Goal: Task Accomplishment & Management: Use online tool/utility

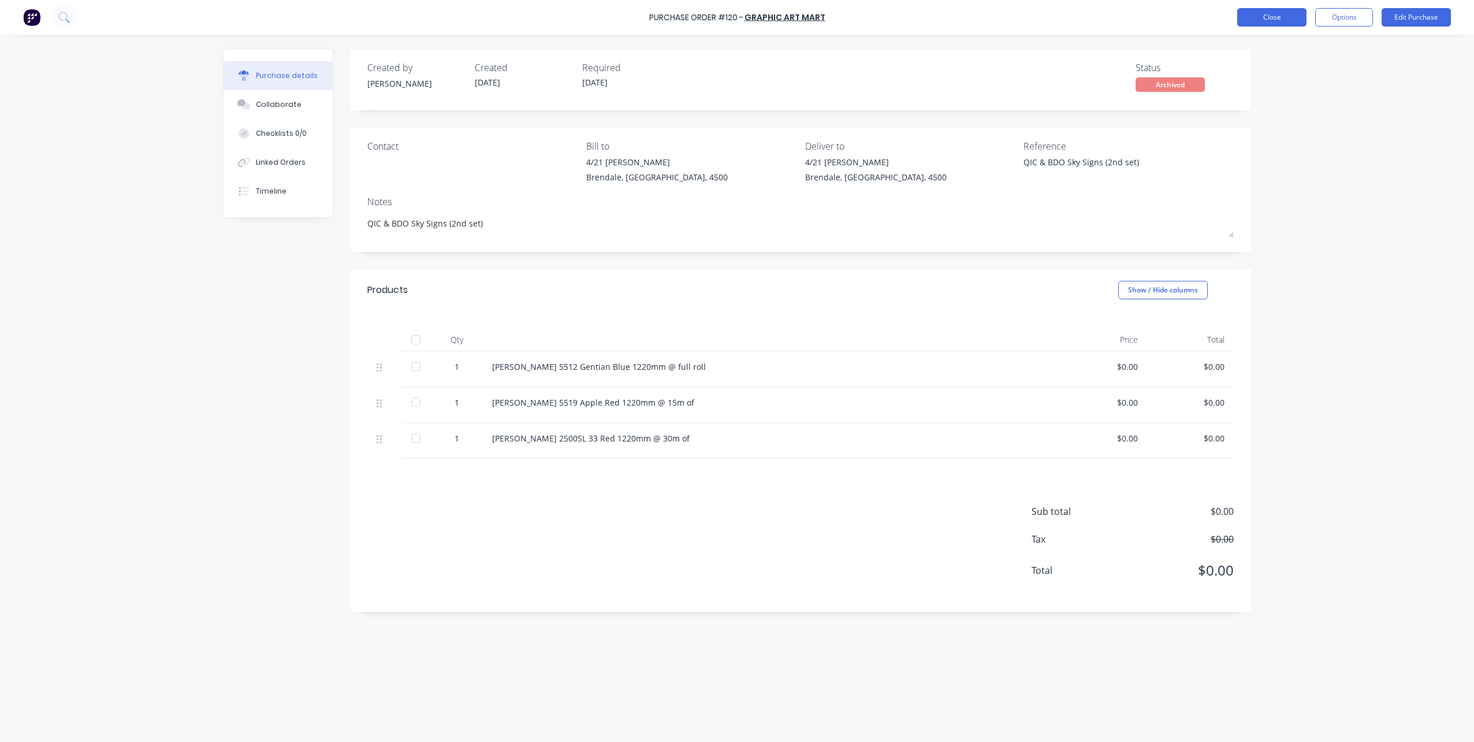
click at [1276, 13] on button "Close" at bounding box center [1271, 17] width 69 height 18
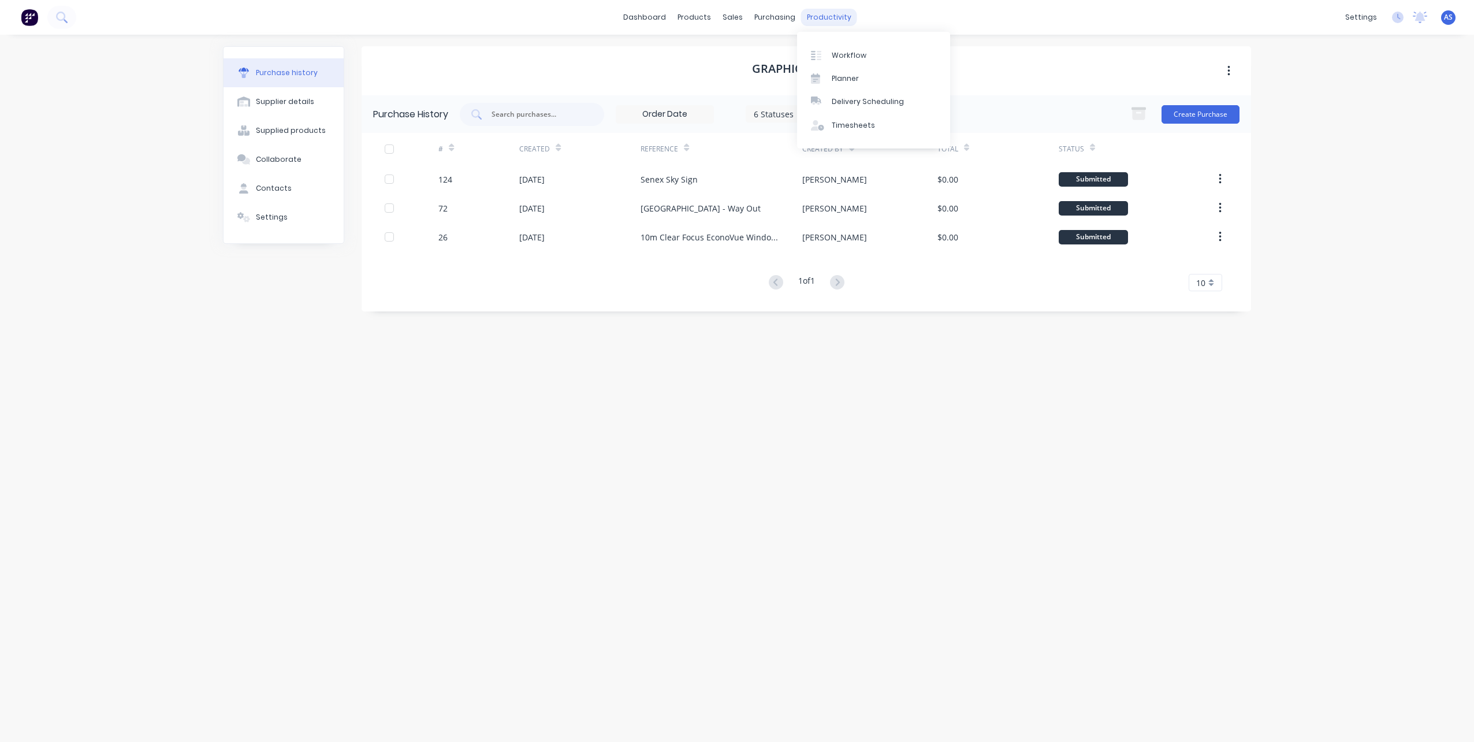
click at [816, 16] on div "productivity" at bounding box center [829, 17] width 56 height 17
click at [835, 52] on div "Workflow" at bounding box center [849, 55] width 35 height 10
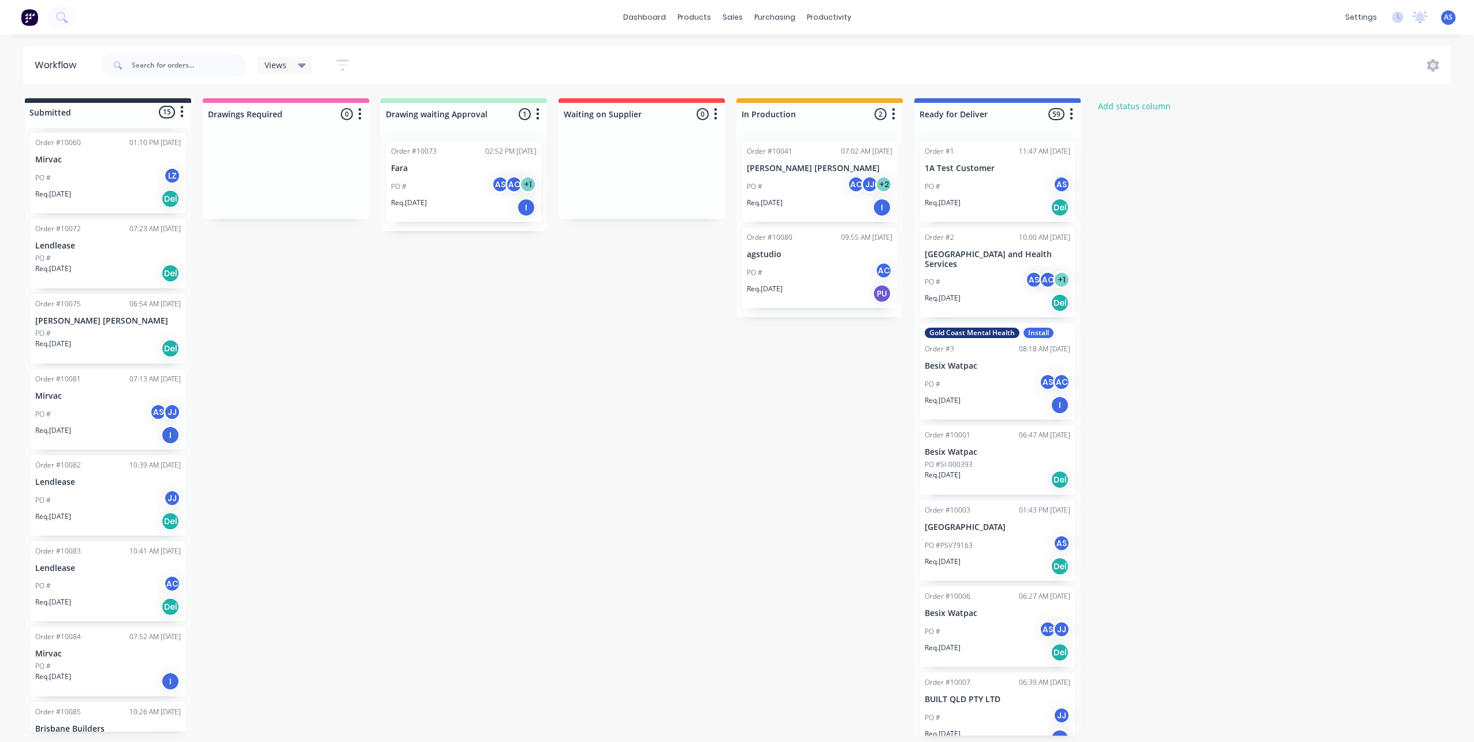
scroll to position [666, 0]
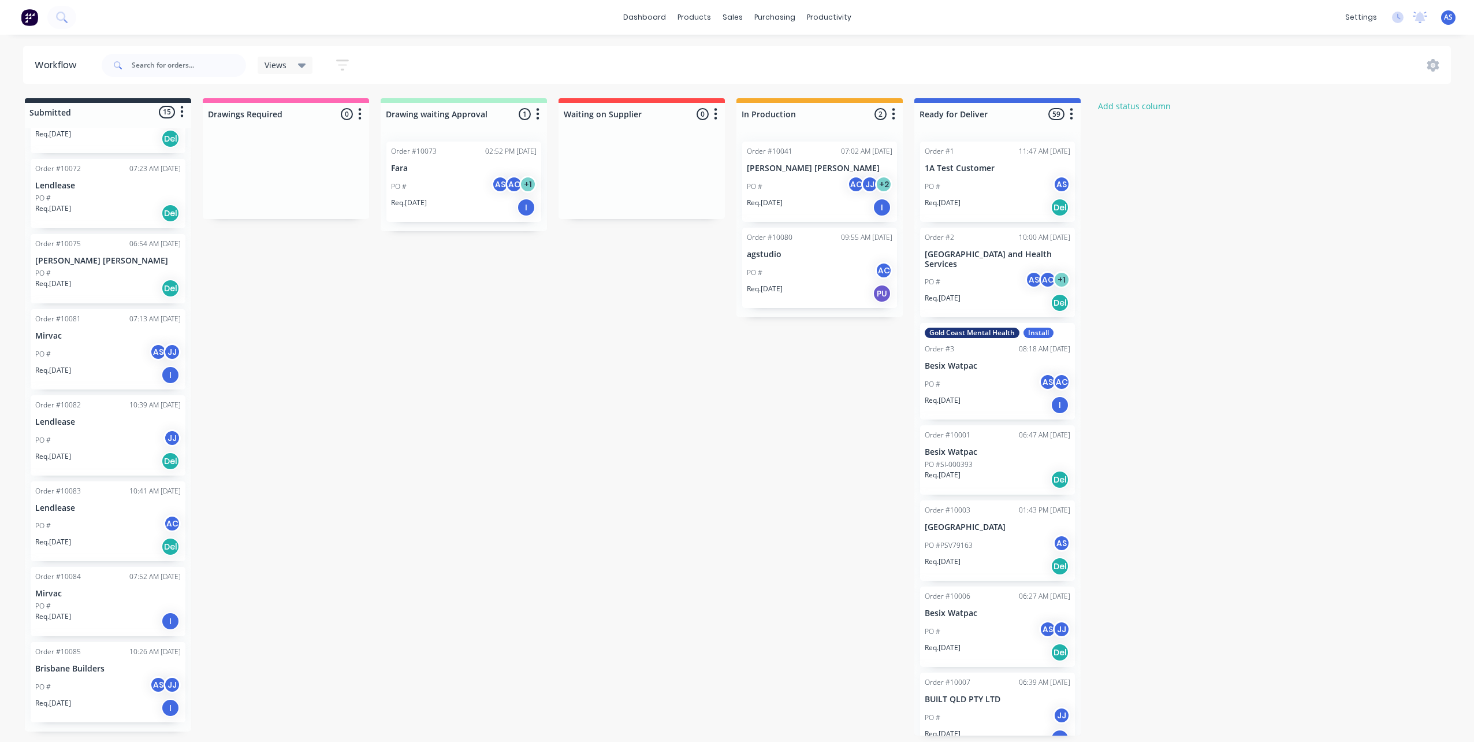
click at [95, 678] on div "PO # AS JJ" at bounding box center [108, 687] width 146 height 22
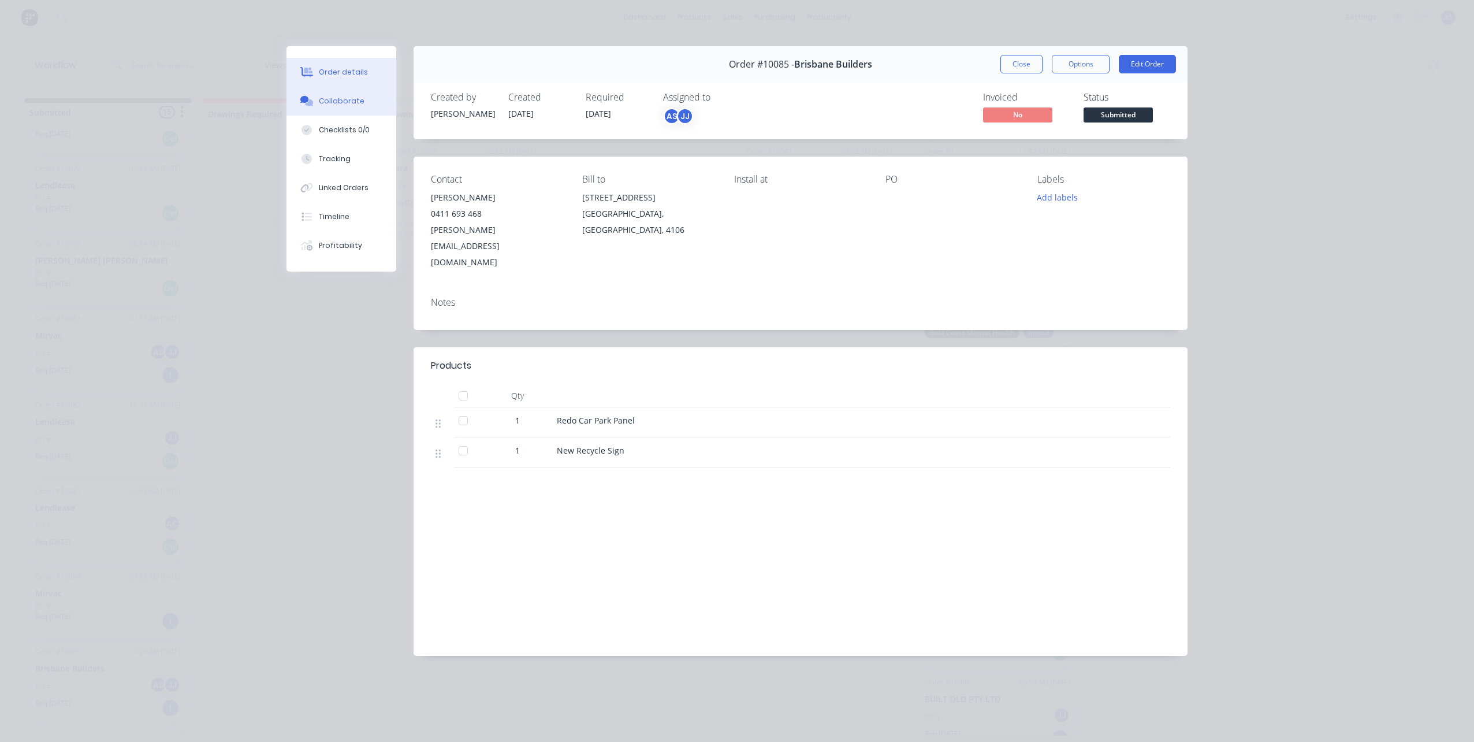
click at [343, 94] on button "Collaborate" at bounding box center [342, 101] width 110 height 29
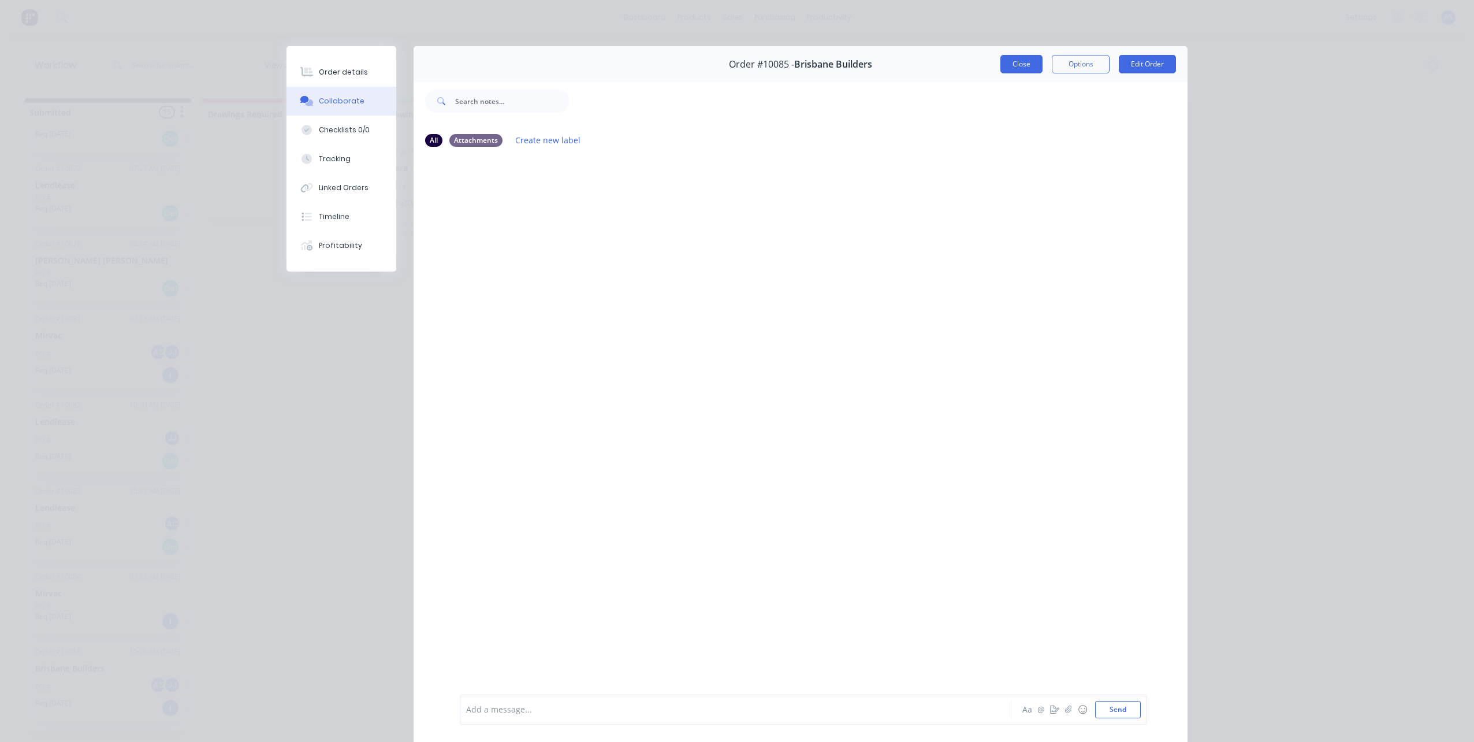
click at [1012, 60] on button "Close" at bounding box center [1022, 64] width 42 height 18
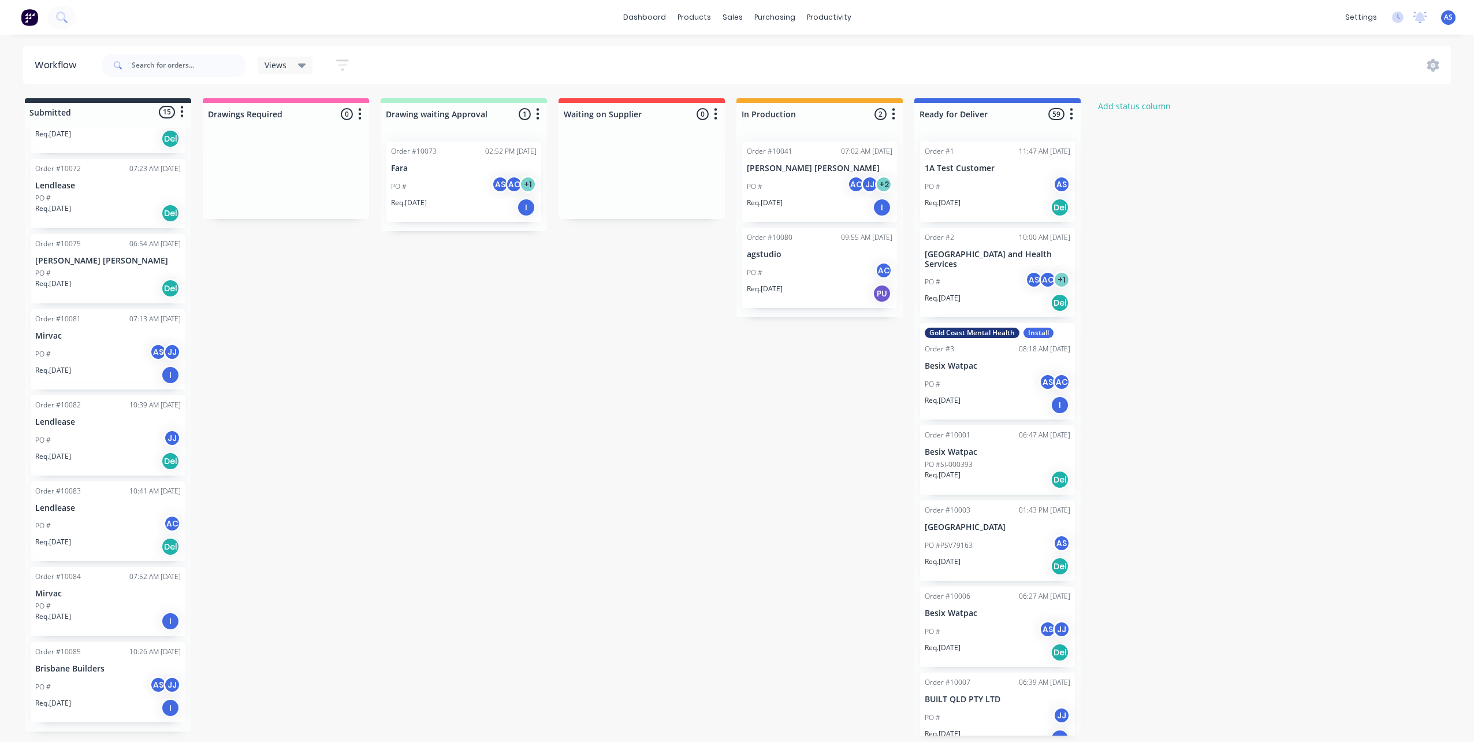
click at [86, 356] on div "PO # AS JJ" at bounding box center [108, 354] width 146 height 22
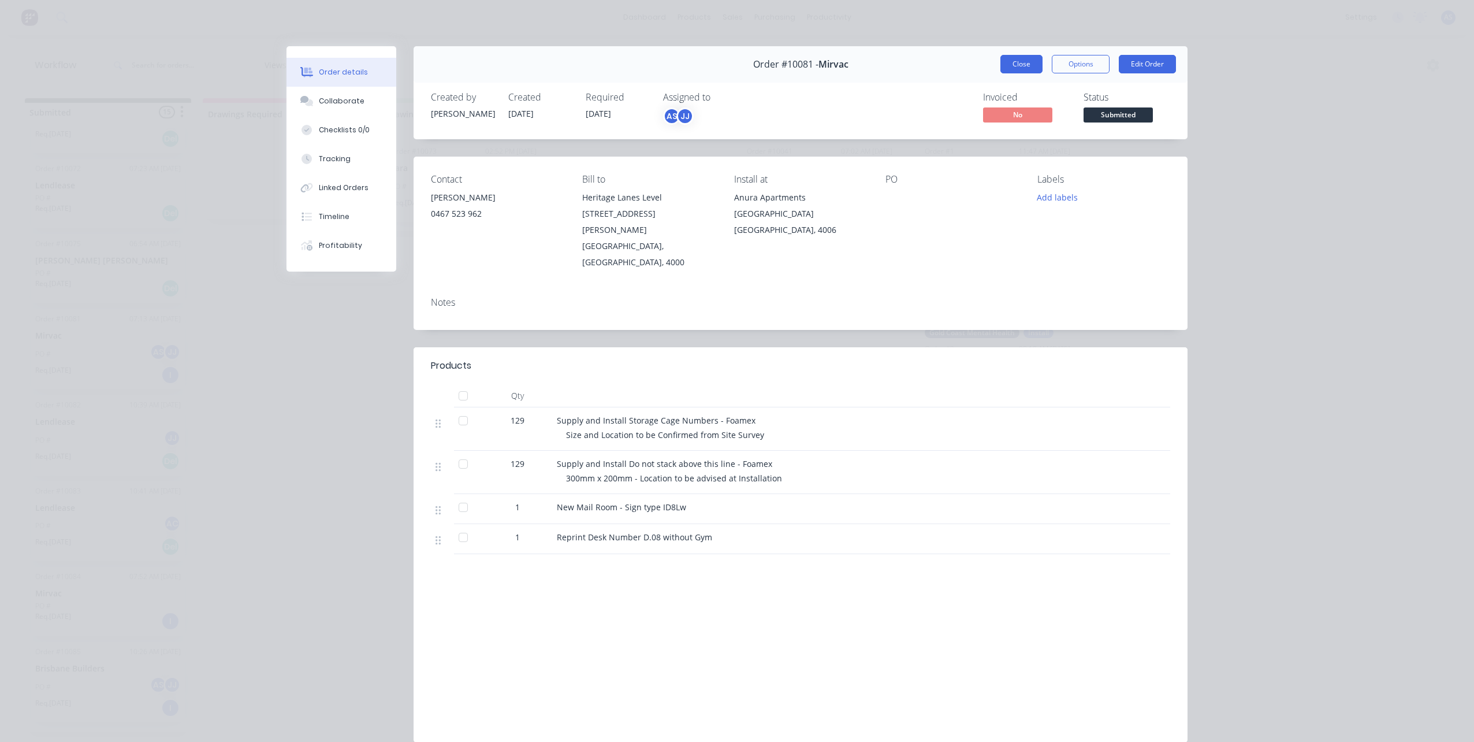
click at [1021, 60] on button "Close" at bounding box center [1022, 64] width 42 height 18
